Goal: Information Seeking & Learning: Find specific fact

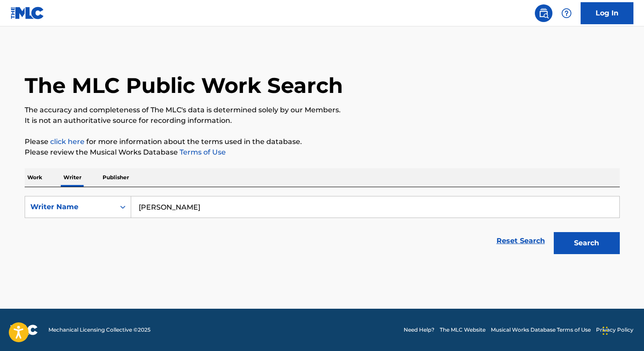
click at [208, 204] on input "[PERSON_NAME]" at bounding box center [375, 206] width 489 height 21
click at [585, 250] on button "Search" at bounding box center [587, 243] width 66 height 22
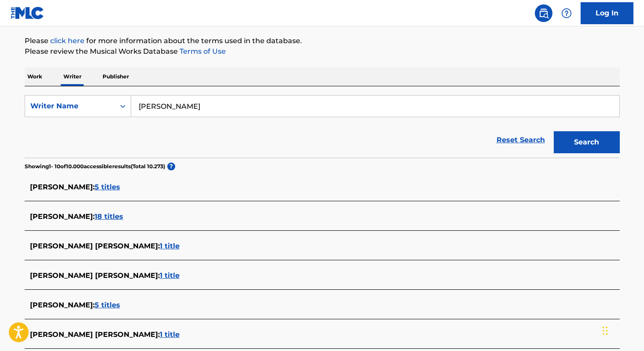
scroll to position [97, 0]
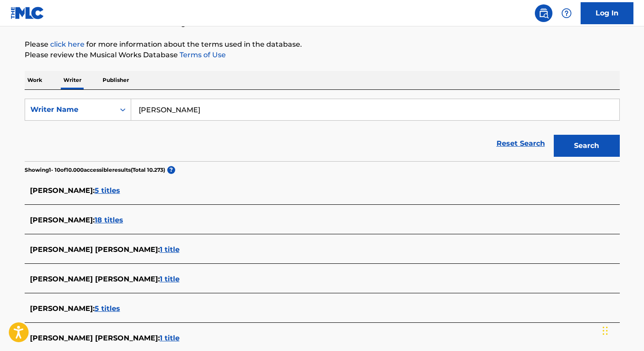
click at [240, 112] on input "[PERSON_NAME]" at bounding box center [375, 109] width 489 height 21
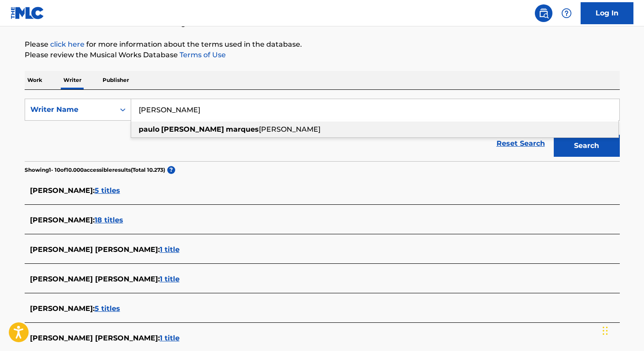
click at [259, 129] on span "[PERSON_NAME]" at bounding box center [290, 129] width 62 height 8
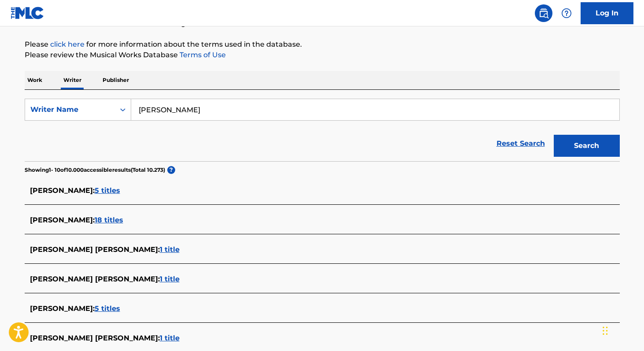
type input "[PERSON_NAME] [PERSON_NAME]"
click at [41, 80] on p "Work" at bounding box center [35, 80] width 20 height 19
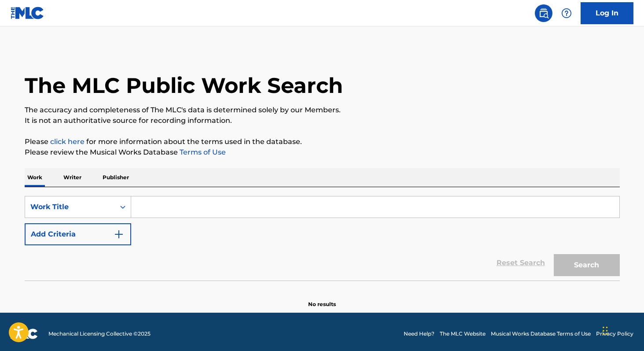
click at [155, 211] on input "Search Form" at bounding box center [375, 206] width 489 height 21
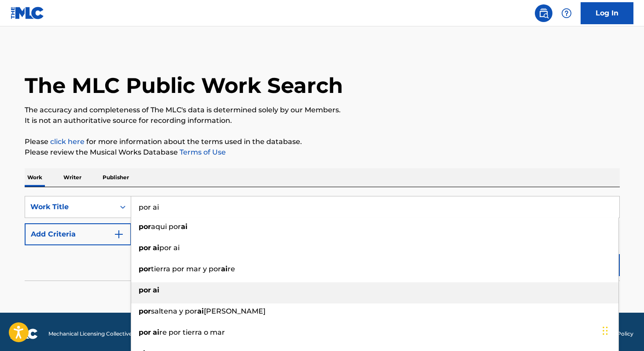
type input "por ai"
click at [163, 294] on div "por ai" at bounding box center [375, 290] width 488 height 16
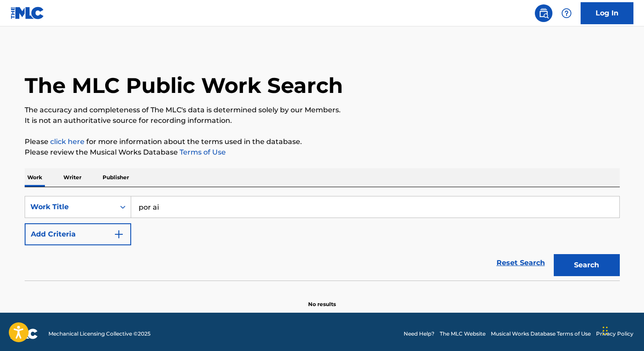
click at [88, 242] on button "Add Criteria" at bounding box center [78, 234] width 107 height 22
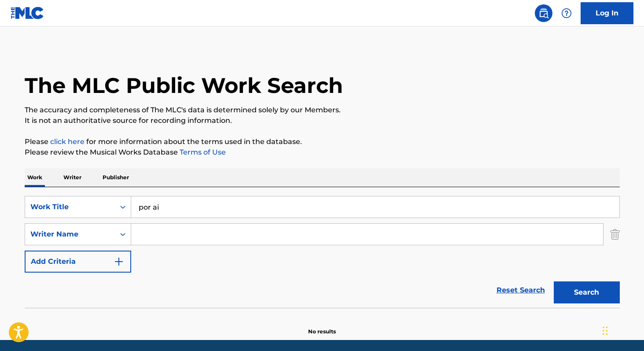
click at [166, 240] on input "Search Form" at bounding box center [367, 234] width 472 height 21
paste input "[PERSON_NAME] [PERSON_NAME]"
type input "[PERSON_NAME] [PERSON_NAME]"
click at [559, 290] on button "Search" at bounding box center [587, 292] width 66 height 22
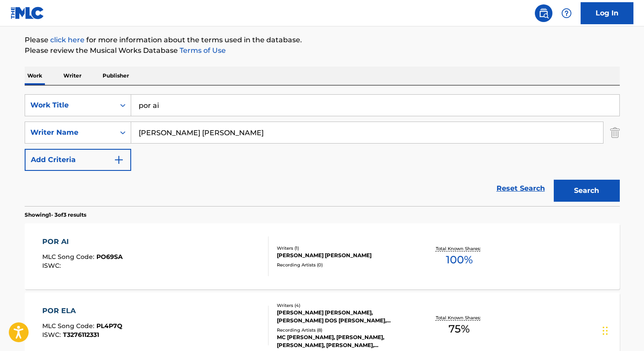
scroll to position [118, 0]
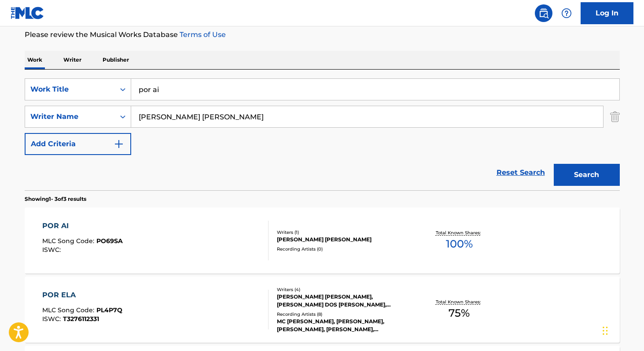
click at [461, 241] on span "100 %" at bounding box center [459, 244] width 27 height 16
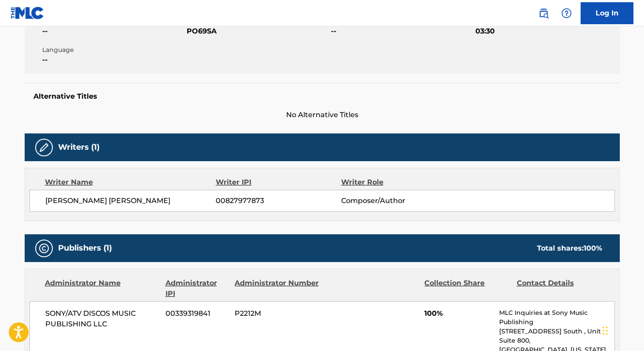
scroll to position [118, 0]
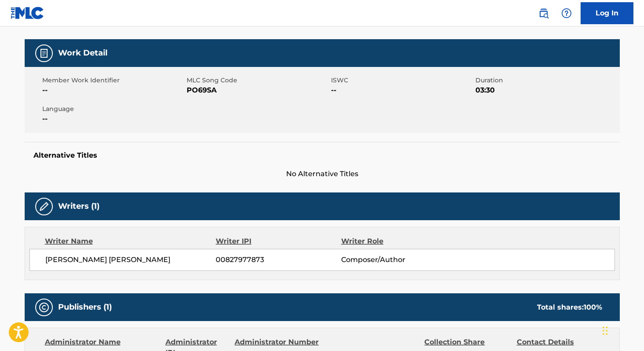
click at [202, 91] on span "PO69SA" at bounding box center [258, 90] width 142 height 11
copy span "PO69SA"
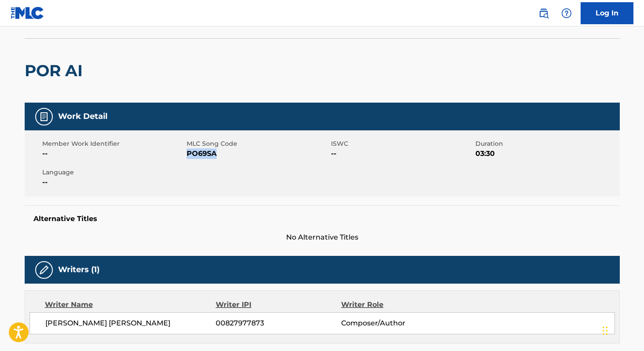
scroll to position [0, 0]
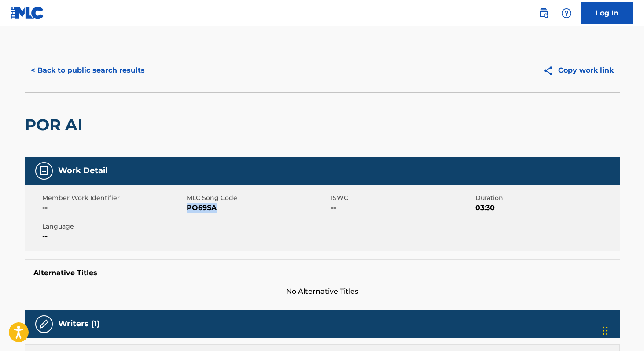
click at [93, 65] on button "< Back to public search results" at bounding box center [88, 70] width 126 height 22
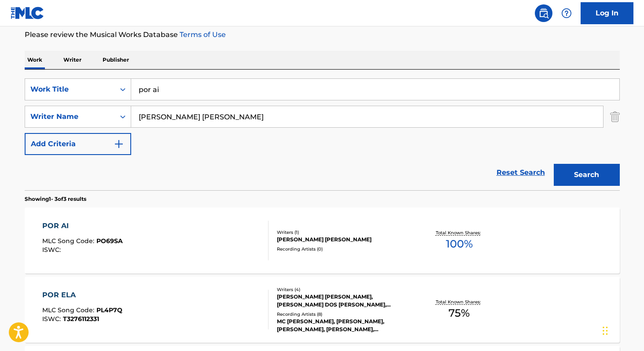
click at [76, 63] on p "Writer" at bounding box center [72, 60] width 23 height 19
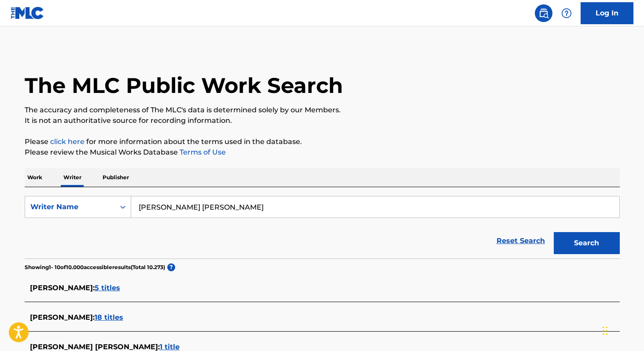
click at [263, 207] on input "[PERSON_NAME] [PERSON_NAME]" at bounding box center [375, 206] width 489 height 21
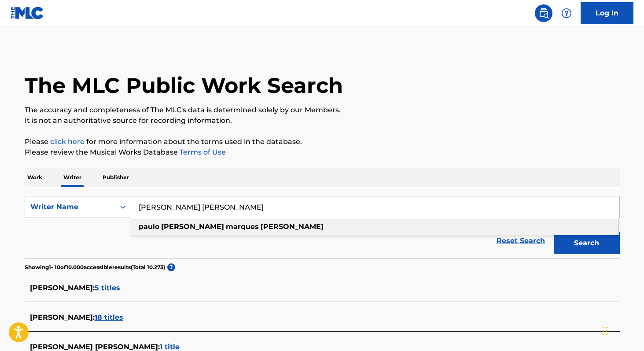
paste input "[PERSON_NAME]"
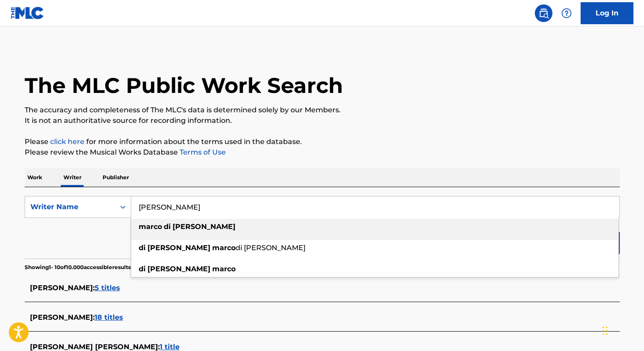
click at [228, 229] on div "[PERSON_NAME]" at bounding box center [375, 227] width 488 height 16
type input "[PERSON_NAME]"
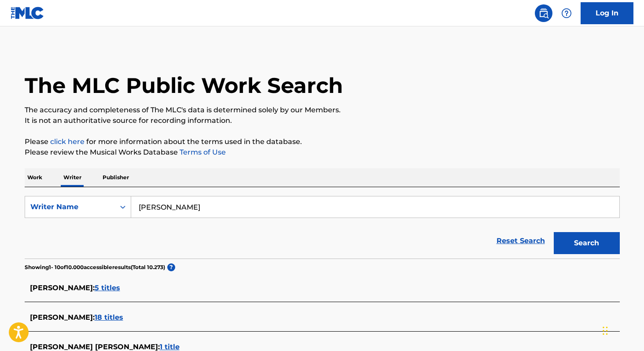
click at [586, 242] on button "Search" at bounding box center [587, 243] width 66 height 22
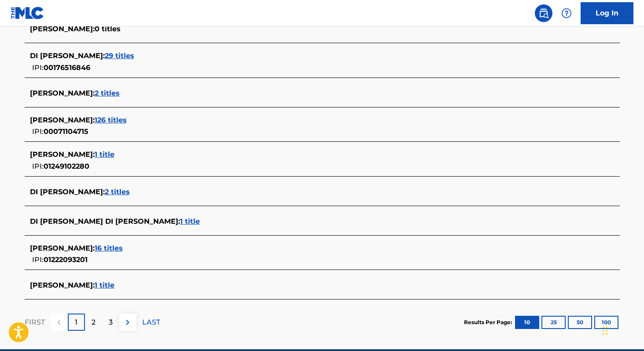
scroll to position [290, 0]
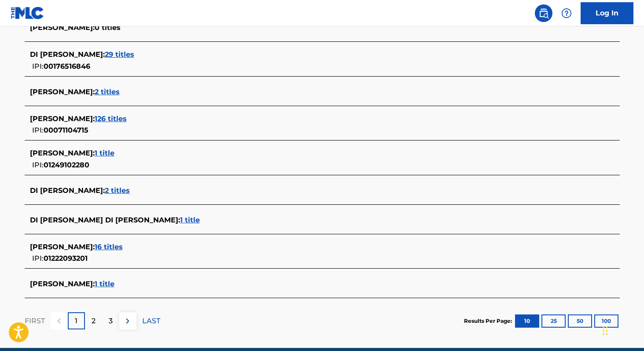
click at [117, 246] on span "16 titles" at bounding box center [109, 247] width 28 height 8
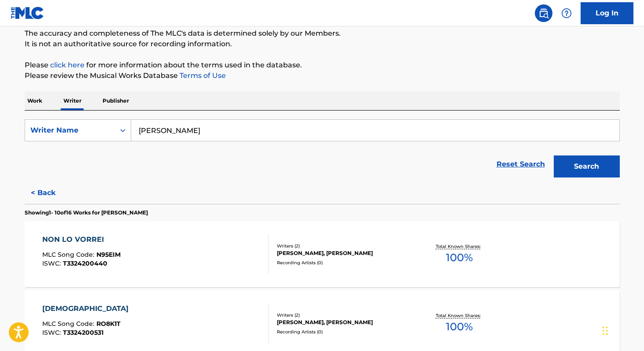
scroll to position [67, 0]
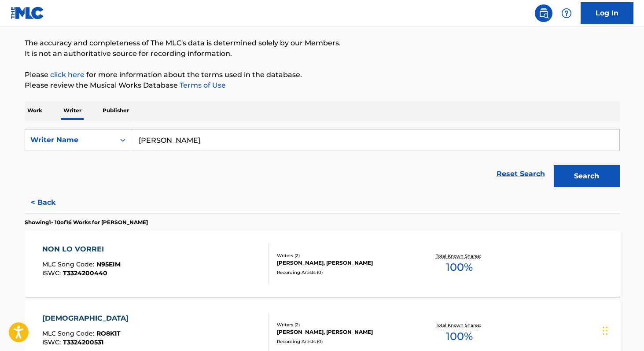
click at [455, 271] on span "100 %" at bounding box center [459, 267] width 27 height 16
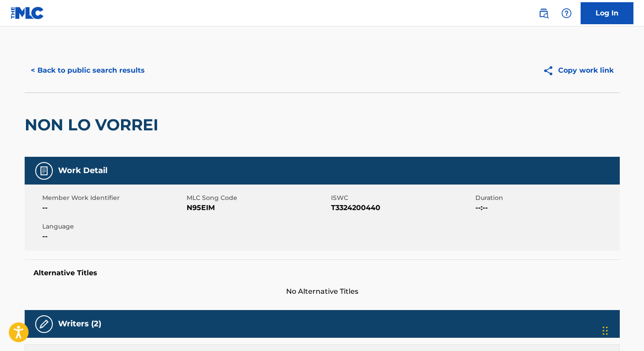
scroll to position [0, 0]
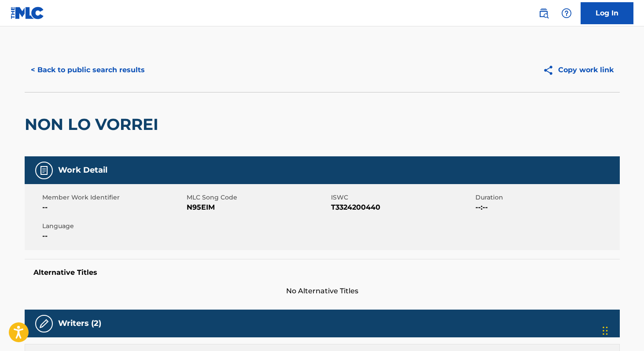
click at [108, 70] on button "< Back to public search results" at bounding box center [88, 70] width 126 height 22
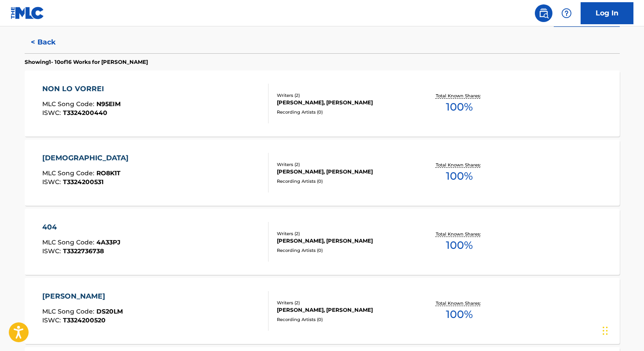
scroll to position [248, 0]
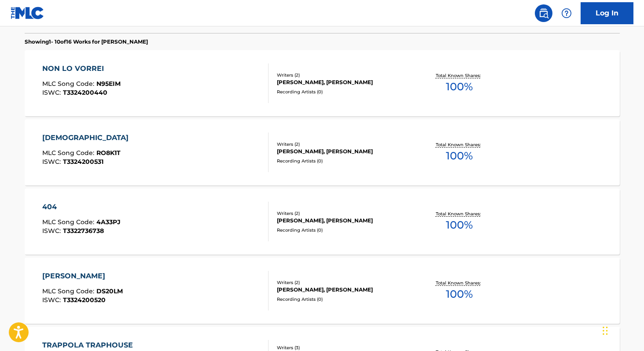
click at [456, 162] on span "100 %" at bounding box center [459, 156] width 27 height 16
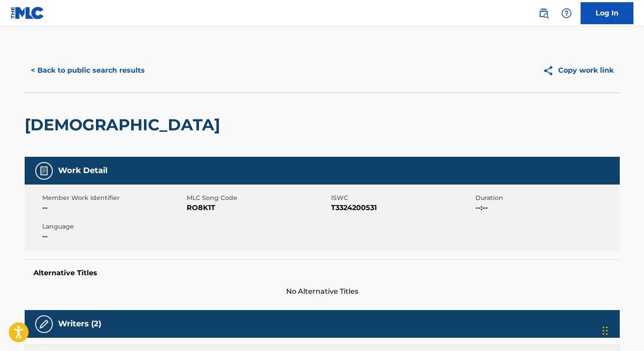
click at [95, 68] on button "< Back to public search results" at bounding box center [88, 70] width 126 height 22
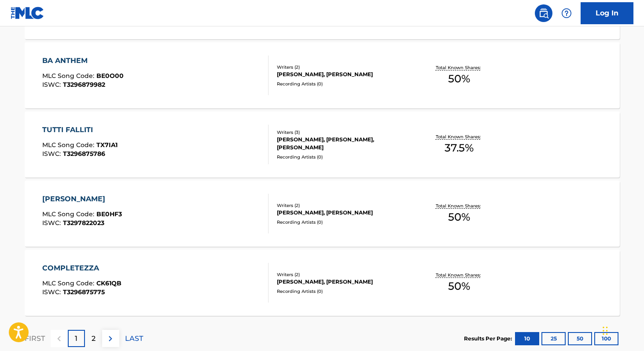
scroll to position [674, 0]
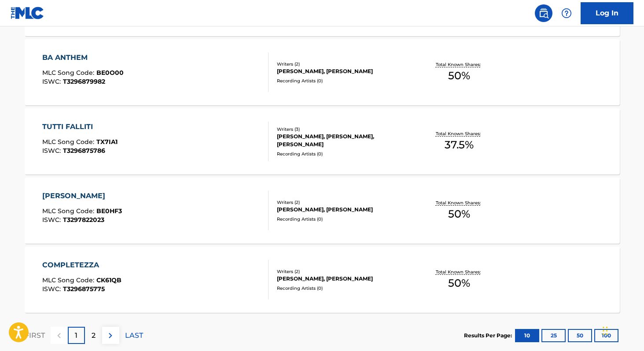
click at [456, 210] on span "50 %" at bounding box center [459, 214] width 22 height 16
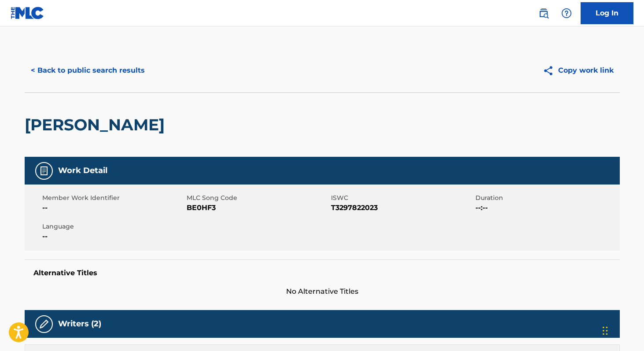
click at [96, 70] on button "< Back to public search results" at bounding box center [88, 70] width 126 height 22
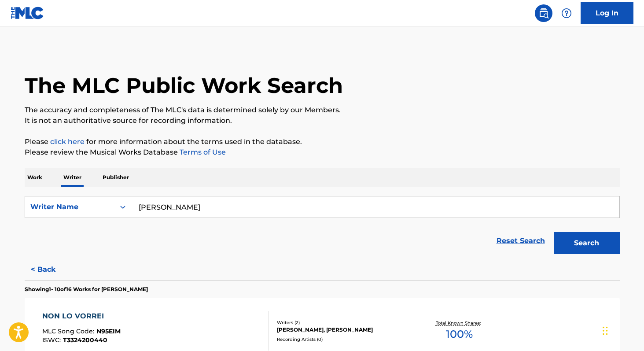
click at [581, 253] on button "Search" at bounding box center [587, 243] width 66 height 22
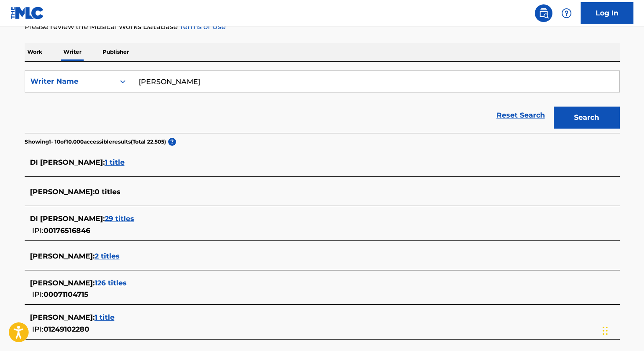
scroll to position [140, 0]
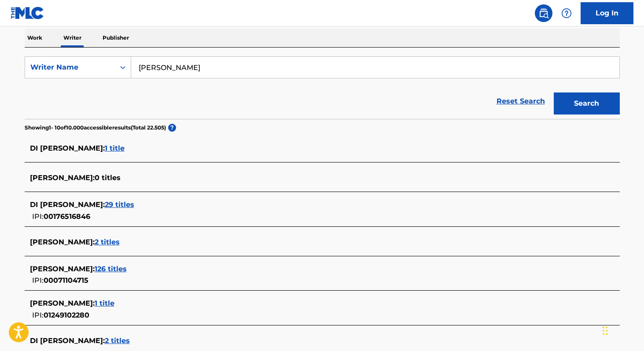
click at [115, 204] on span "29 titles" at bounding box center [120, 204] width 30 height 8
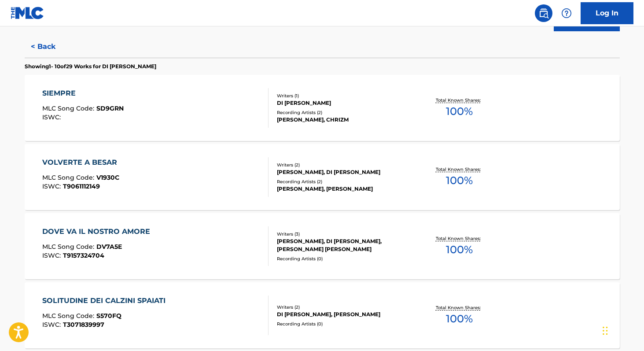
scroll to position [223, 0]
click at [458, 118] on span "100 %" at bounding box center [459, 111] width 27 height 16
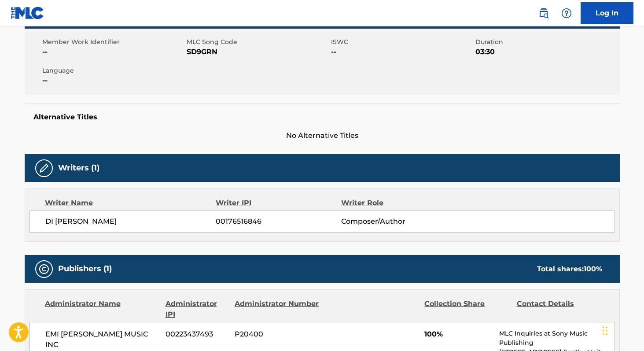
scroll to position [182, 0]
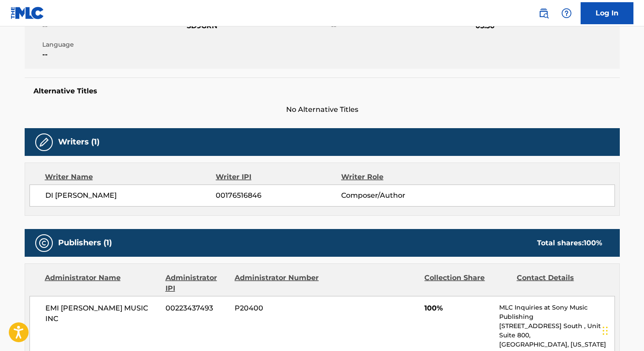
click at [245, 197] on span "00176516846" at bounding box center [278, 195] width 125 height 11
copy span "00176516846"
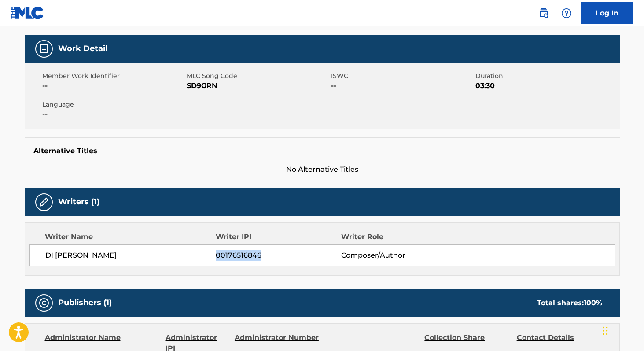
scroll to position [122, 0]
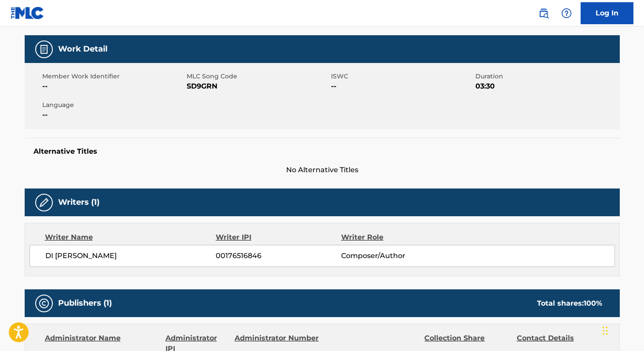
click at [205, 85] on span "SD9GRN" at bounding box center [258, 86] width 142 height 11
copy span "SD9GRN"
